Goal: Use online tool/utility: Utilize a website feature to perform a specific function

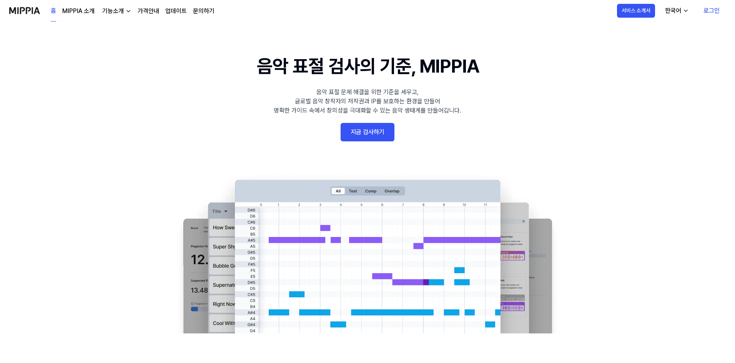
click at [708, 13] on link "로그인" at bounding box center [711, 11] width 28 height 22
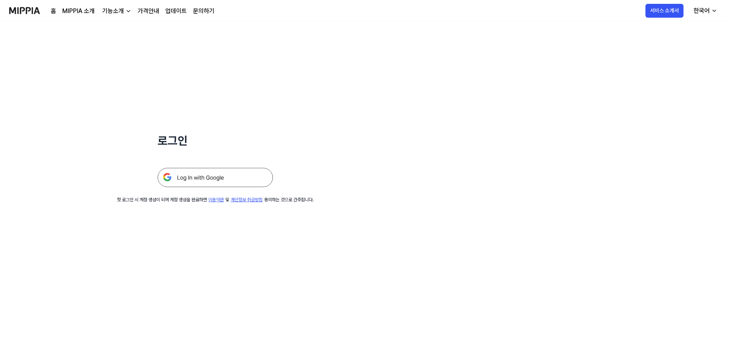
click at [199, 181] on img at bounding box center [215, 177] width 115 height 19
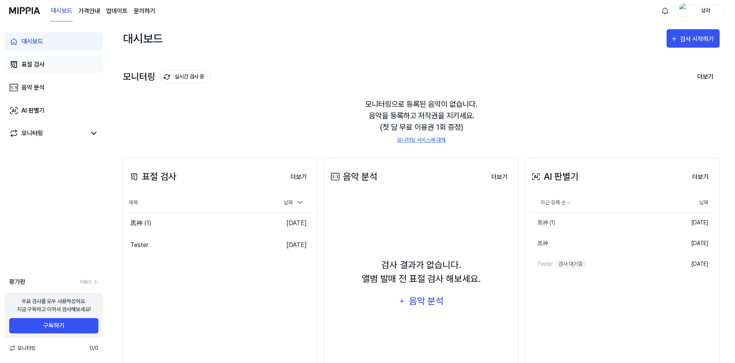
click at [46, 63] on link "표절 검사" at bounding box center [54, 64] width 98 height 18
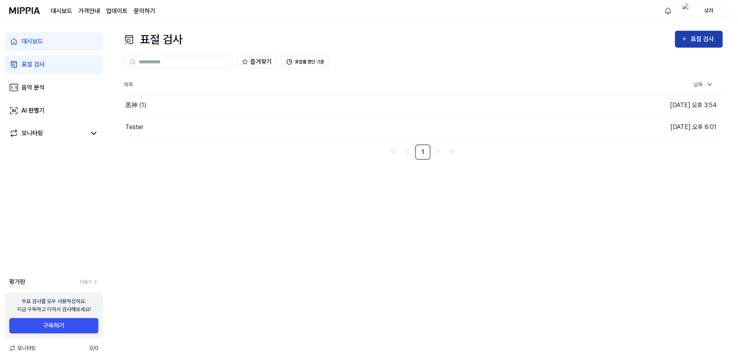
click at [694, 33] on button "표절 검사" at bounding box center [699, 39] width 48 height 17
